Goal: Find specific page/section: Find specific page/section

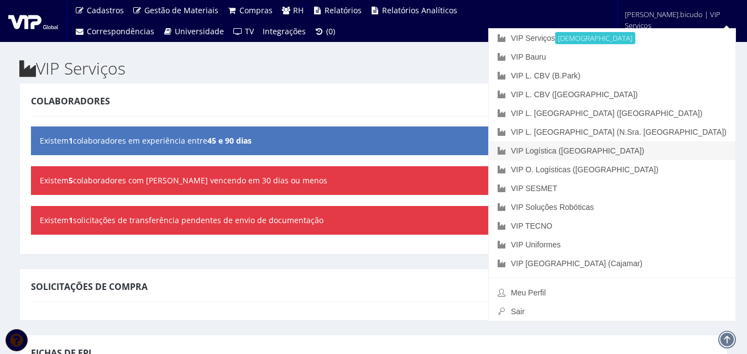
click at [674, 149] on link "VIP Logística ([GEOGRAPHIC_DATA])" at bounding box center [612, 151] width 247 height 19
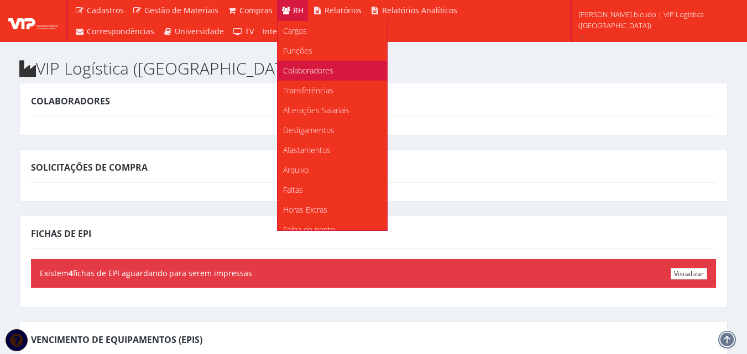
click at [297, 65] on link "Colaboradores" at bounding box center [331, 71] width 109 height 20
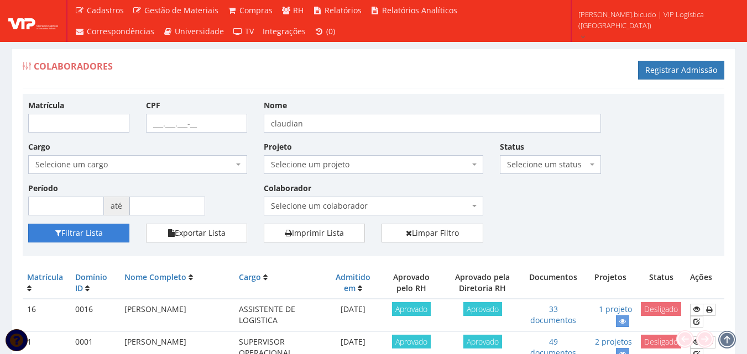
type input "claudian"
click at [102, 231] on button "Filtrar Lista" at bounding box center [78, 233] width 101 height 19
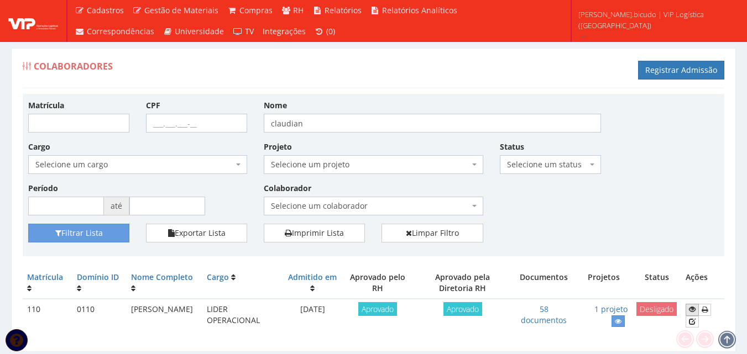
click at [692, 312] on icon at bounding box center [692, 310] width 7 height 8
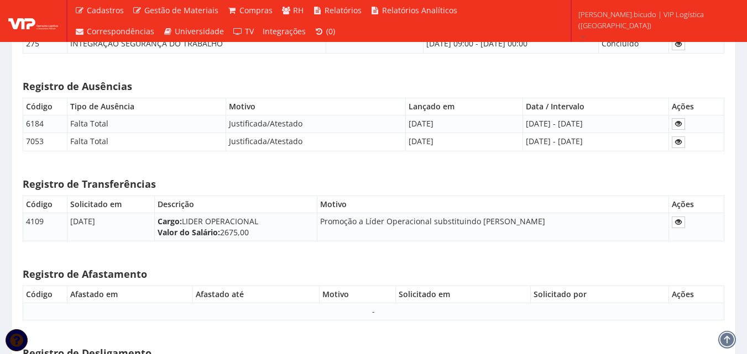
scroll to position [7130, 0]
